Goal: Information Seeking & Learning: Check status

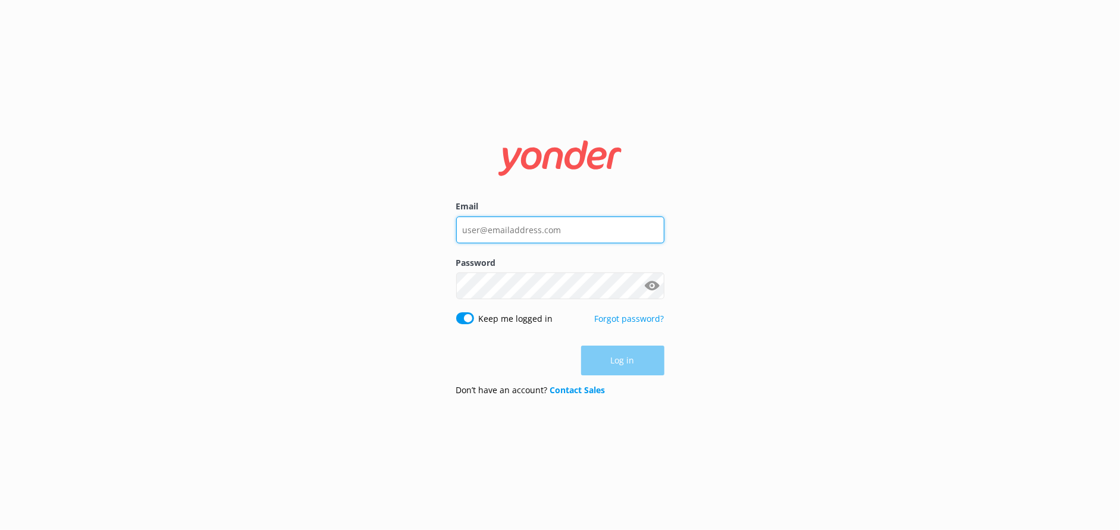
type input "[EMAIL_ADDRESS][DOMAIN_NAME]"
click at [624, 360] on div "Log in" at bounding box center [560, 361] width 208 height 30
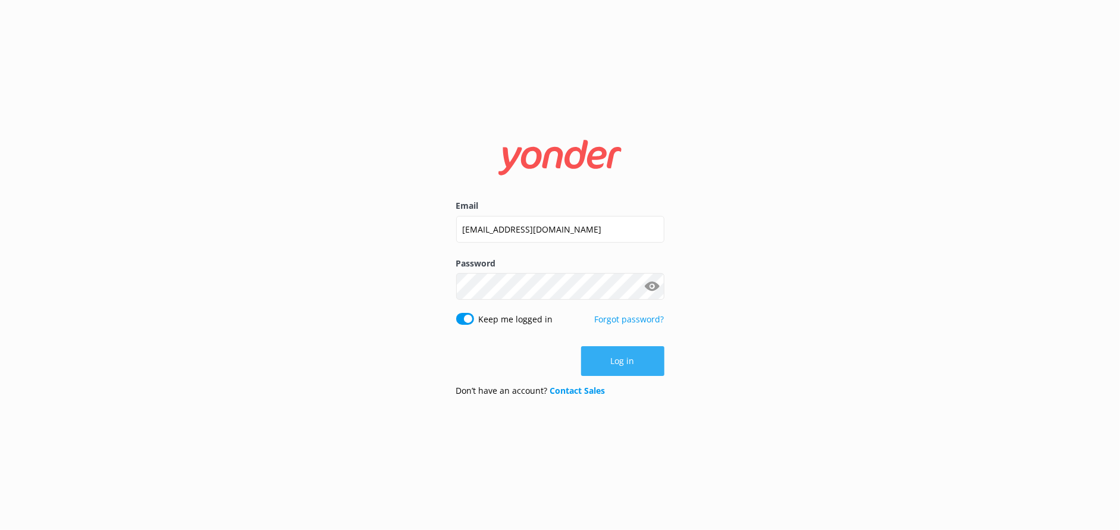
click at [636, 360] on button "Log in" at bounding box center [622, 361] width 83 height 30
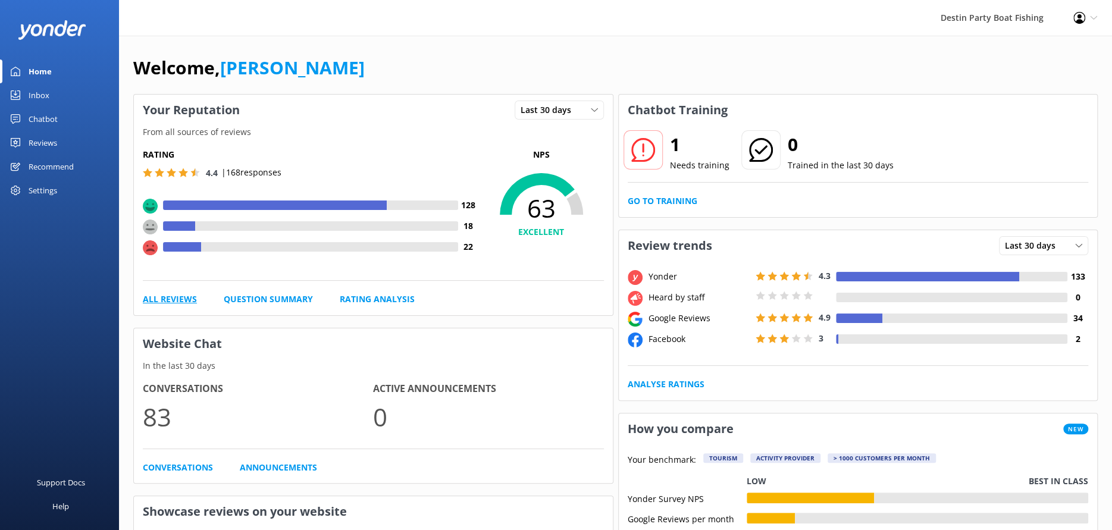
click at [173, 295] on link "All Reviews" at bounding box center [170, 299] width 54 height 13
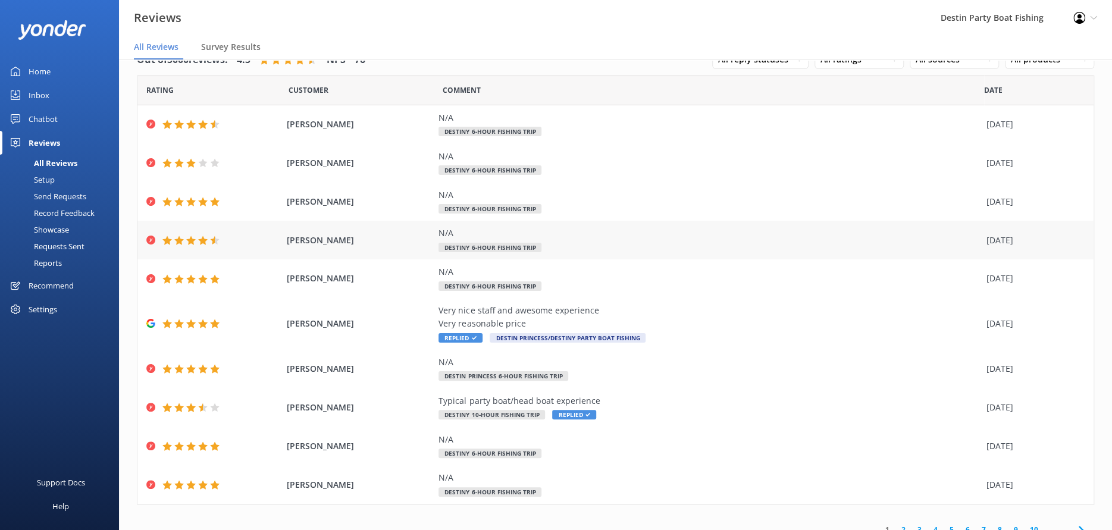
scroll to position [39, 0]
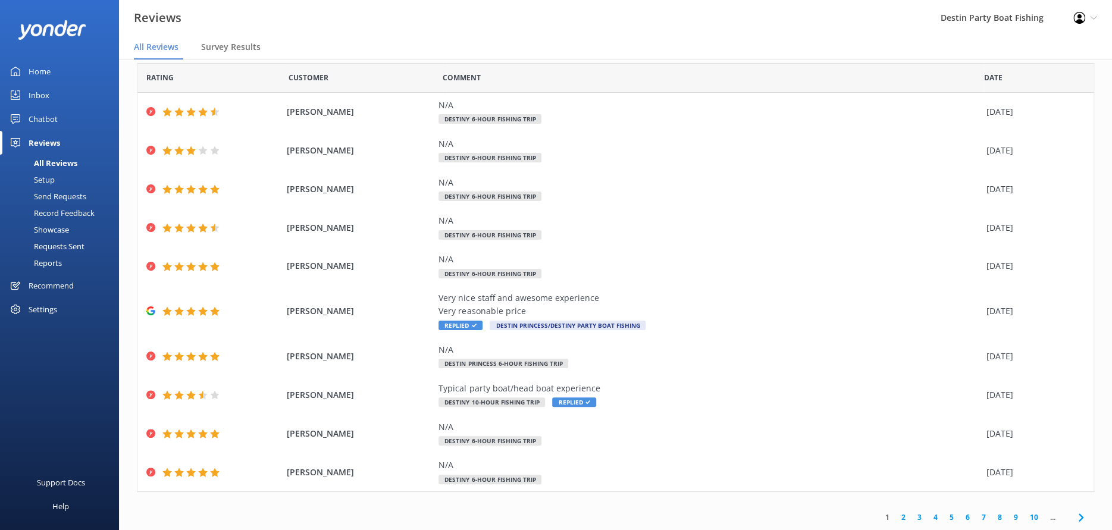
click at [896, 514] on link "2" at bounding box center [904, 517] width 16 height 11
